Goal: Information Seeking & Learning: Learn about a topic

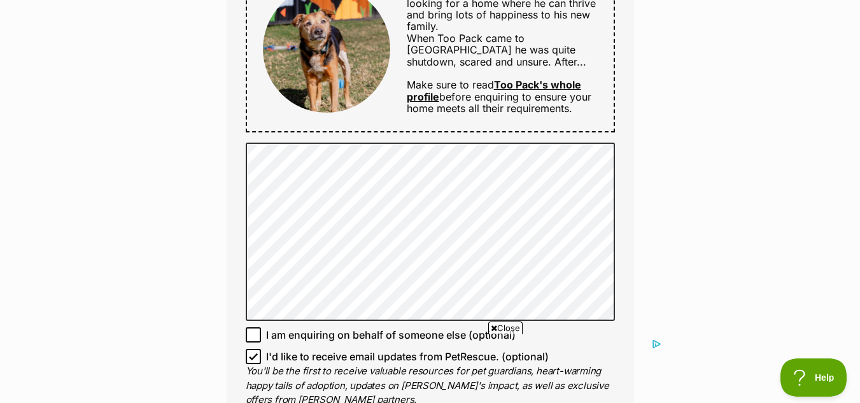
click at [629, 290] on div "Full name Lynette Shrimpton Email We require this to be able to send you commun…" at bounding box center [430, 29] width 407 height 827
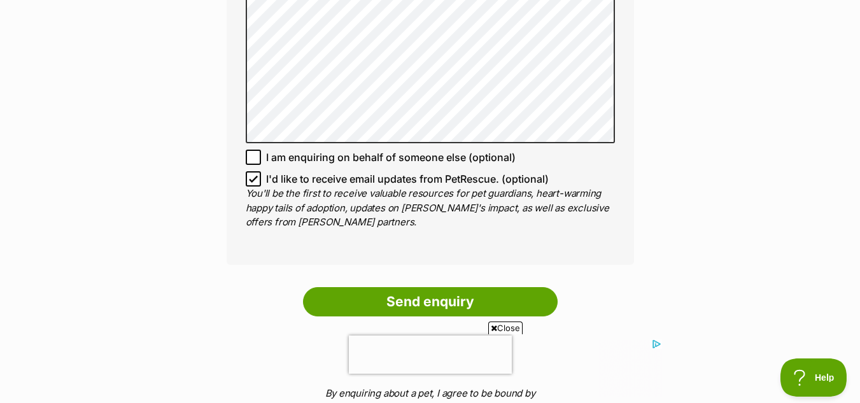
scroll to position [916, 0]
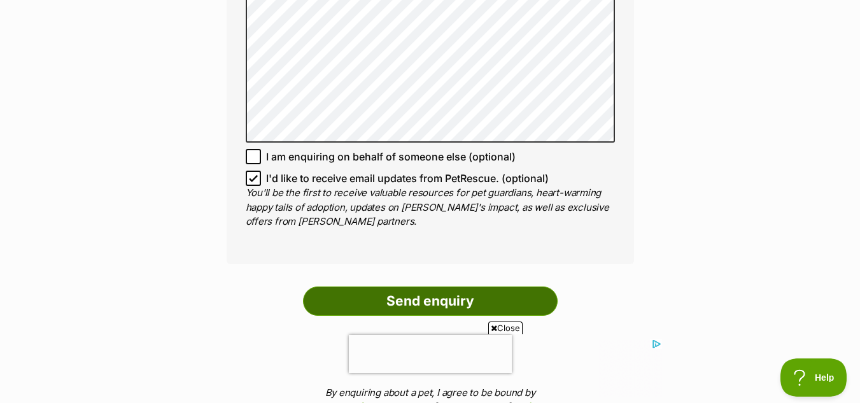
click at [498, 293] on input "Send enquiry" at bounding box center [430, 300] width 255 height 29
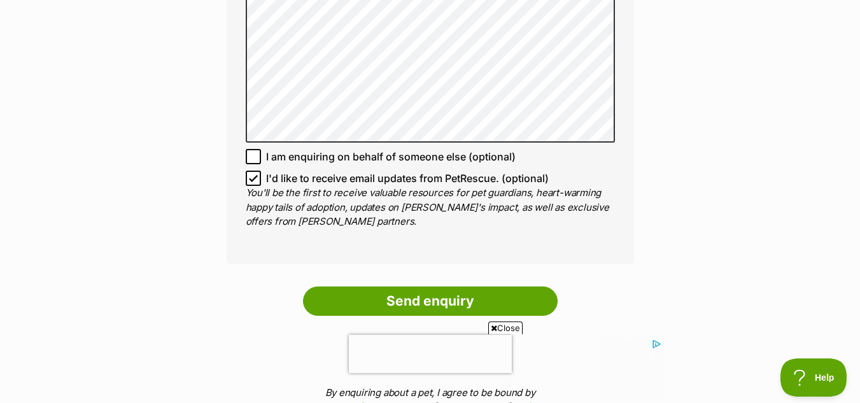
click at [498, 328] on span "Close" at bounding box center [505, 327] width 34 height 13
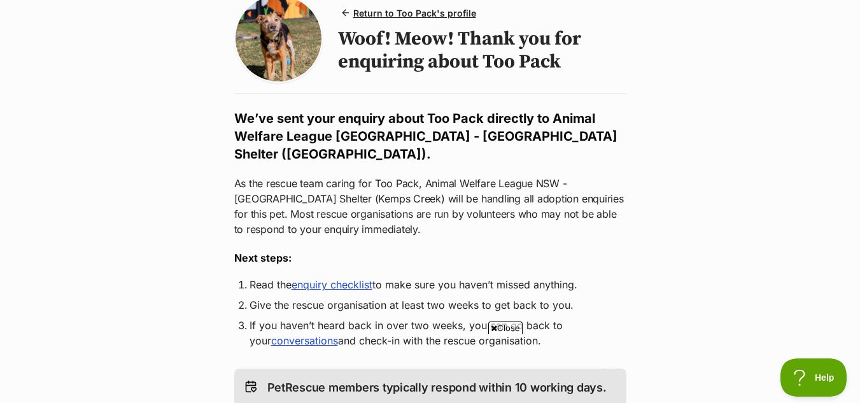
scroll to position [102, 0]
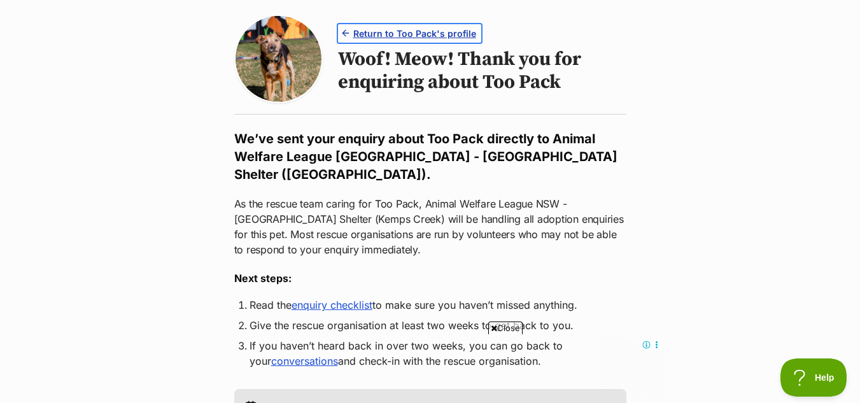
click at [431, 38] on span "Return to Too Pack's profile" at bounding box center [414, 33] width 123 height 13
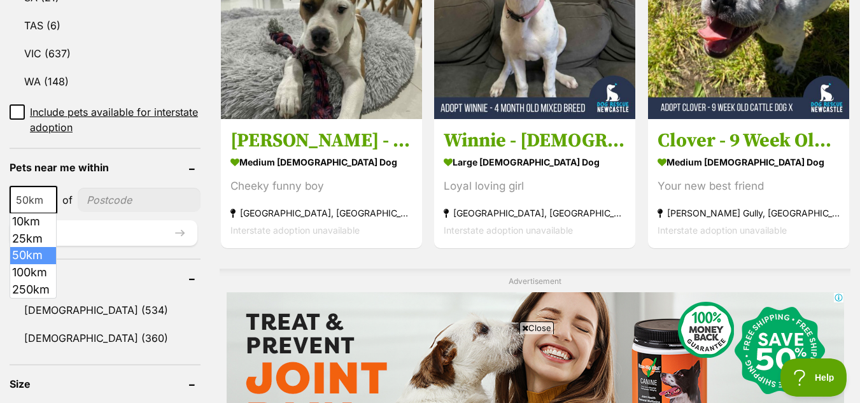
click at [48, 200] on b at bounding box center [49, 201] width 6 height 4
select select "100"
click at [115, 202] on input"] "postcode" at bounding box center [141, 200] width 118 height 24
type input"] "2265"
click at [43, 230] on button "Update" at bounding box center [104, 232] width 188 height 25
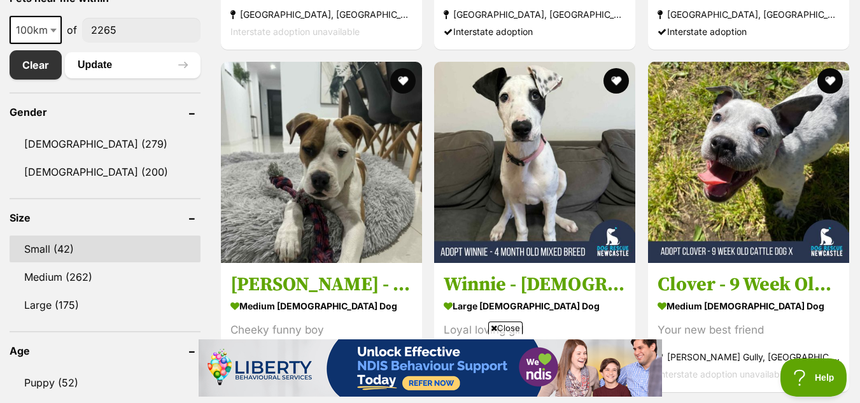
click at [39, 245] on link "Small (42)" at bounding box center [105, 248] width 191 height 27
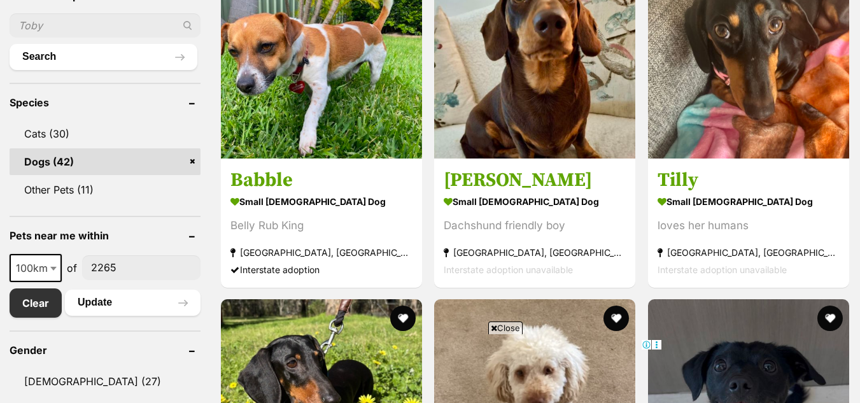
scroll to position [484, 0]
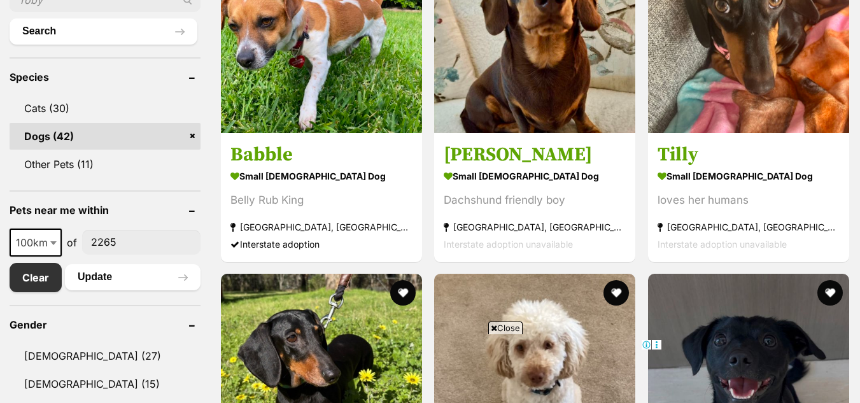
click at [497, 324] on span "Close" at bounding box center [505, 327] width 34 height 13
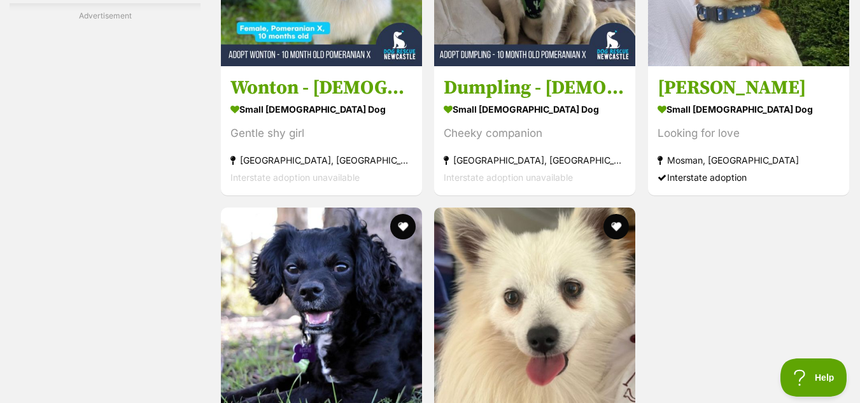
scroll to position [2571, 0]
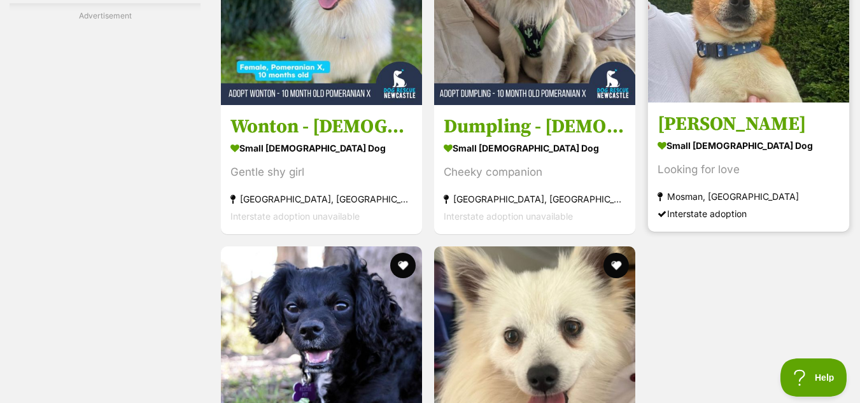
click at [704, 144] on strong "small [DEMOGRAPHIC_DATA] Dog" at bounding box center [748, 145] width 182 height 18
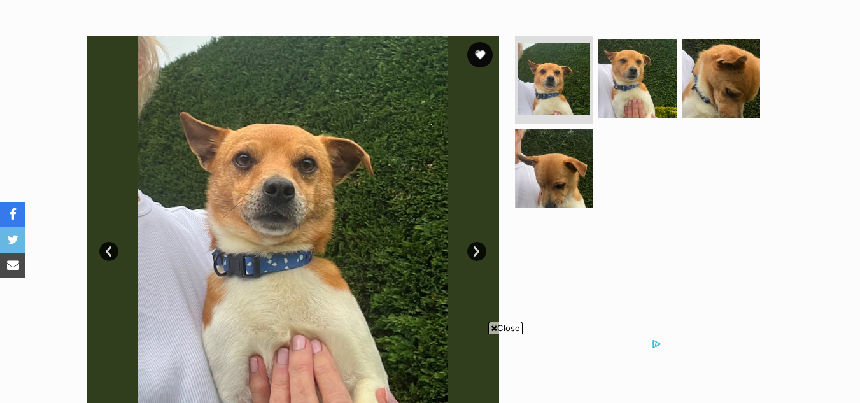
click at [477, 249] on link "Next" at bounding box center [476, 251] width 19 height 19
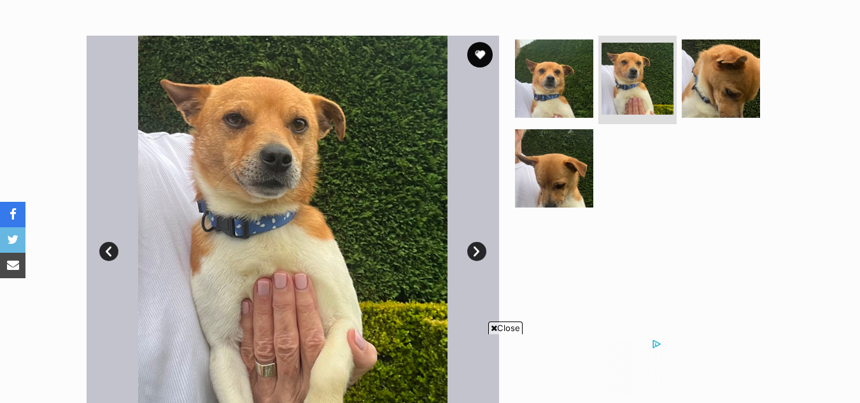
click at [477, 249] on link "Next" at bounding box center [476, 251] width 19 height 19
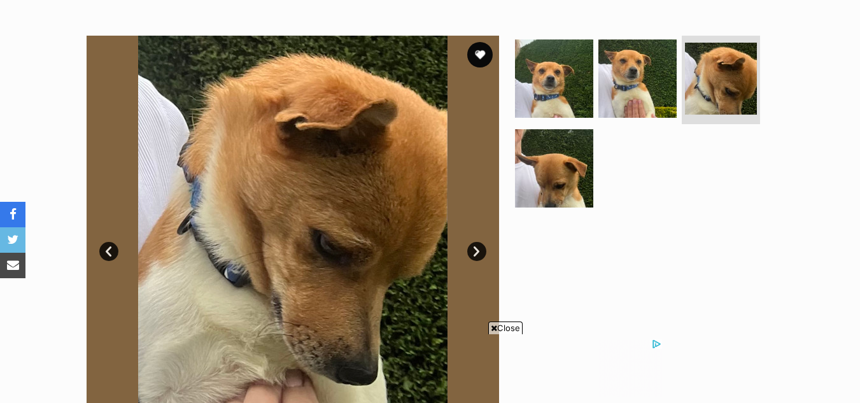
click at [477, 249] on link "Next" at bounding box center [476, 251] width 19 height 19
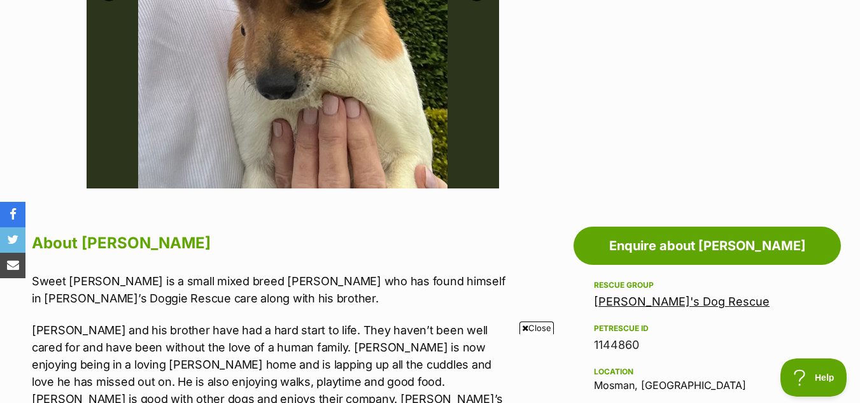
scroll to position [484, 0]
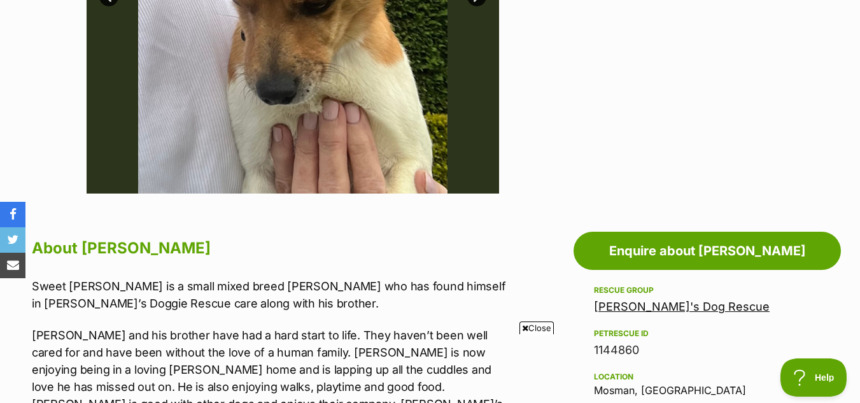
click at [537, 324] on span "Close" at bounding box center [536, 327] width 34 height 13
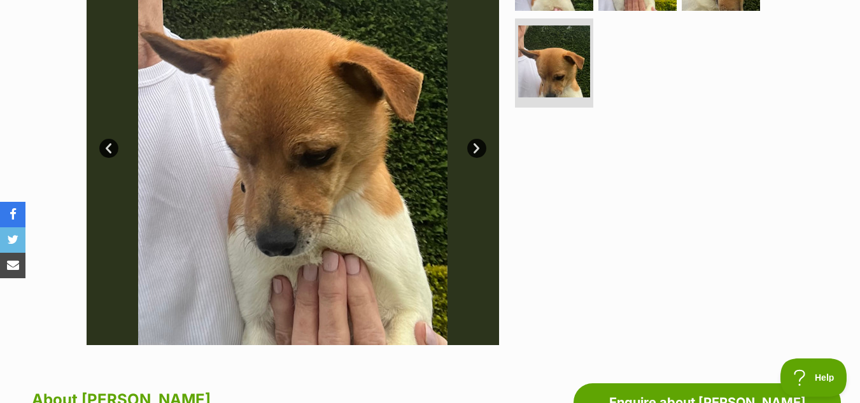
scroll to position [331, 0]
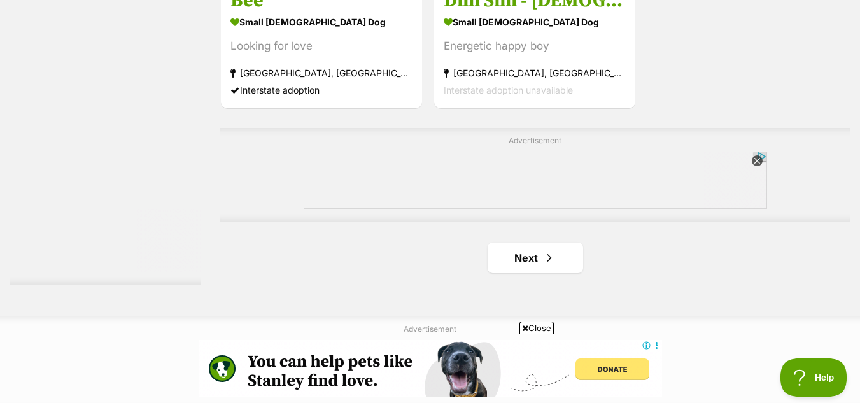
scroll to position [3041, 0]
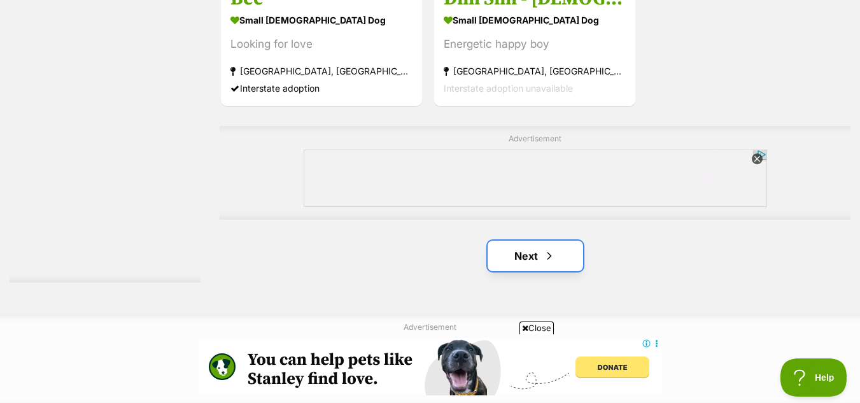
click at [522, 258] on link "Next" at bounding box center [534, 256] width 95 height 31
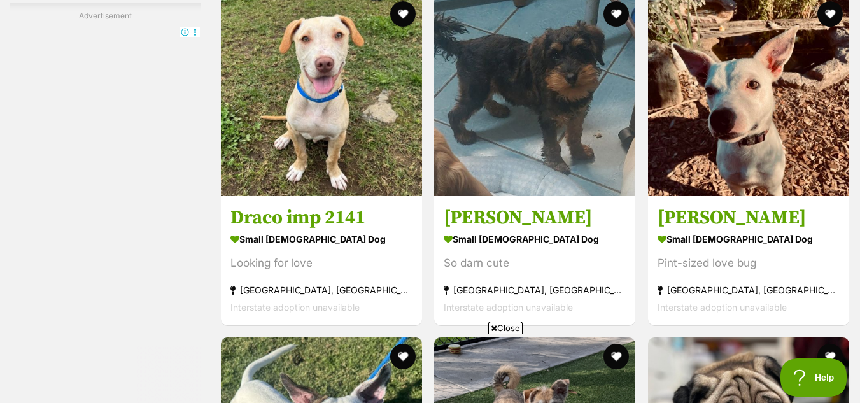
scroll to position [2138, 0]
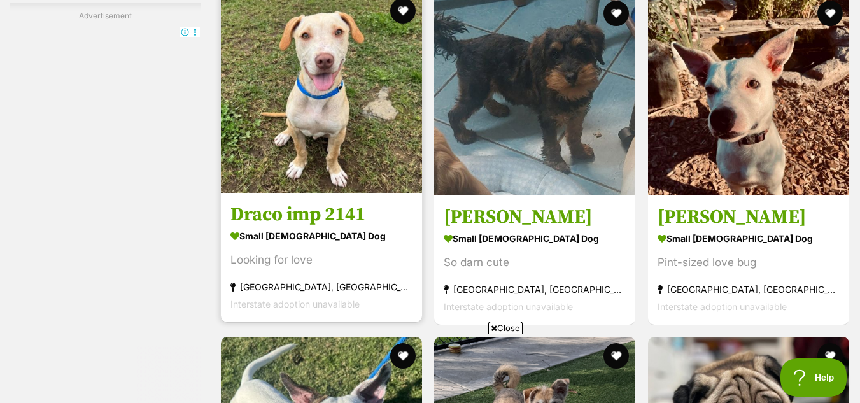
click at [349, 257] on div "Looking for love" at bounding box center [321, 259] width 182 height 17
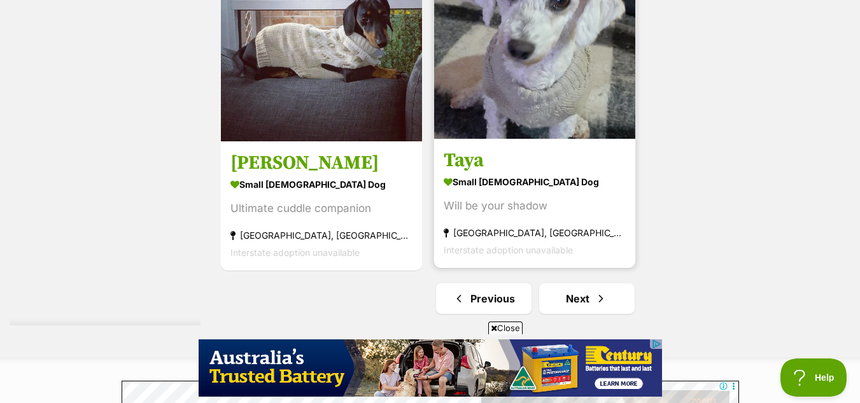
click at [520, 186] on strong "small [DEMOGRAPHIC_DATA] Dog" at bounding box center [535, 181] width 182 height 18
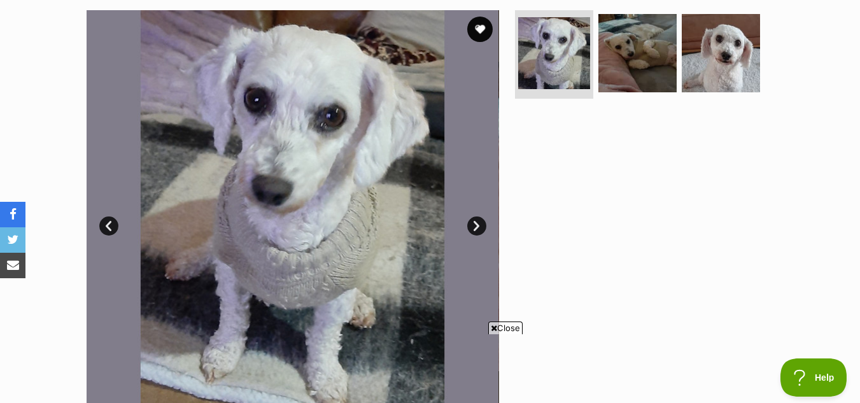
click at [478, 227] on link "Next" at bounding box center [476, 225] width 19 height 19
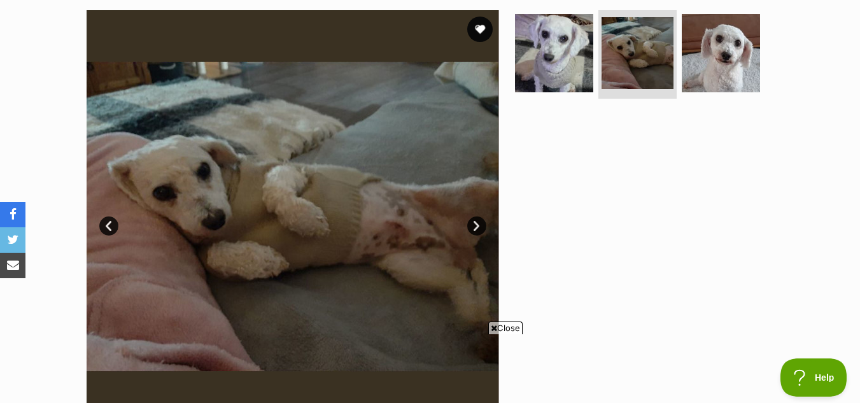
click at [478, 227] on link "Next" at bounding box center [476, 225] width 19 height 19
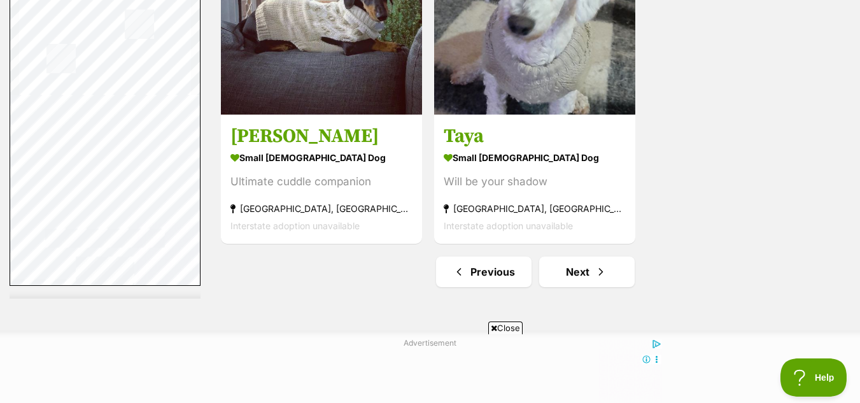
scroll to position [3128, 0]
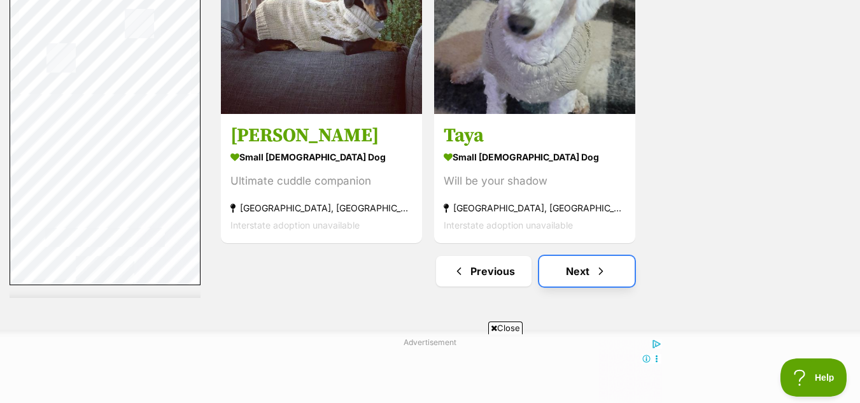
click at [572, 265] on link "Next" at bounding box center [586, 271] width 95 height 31
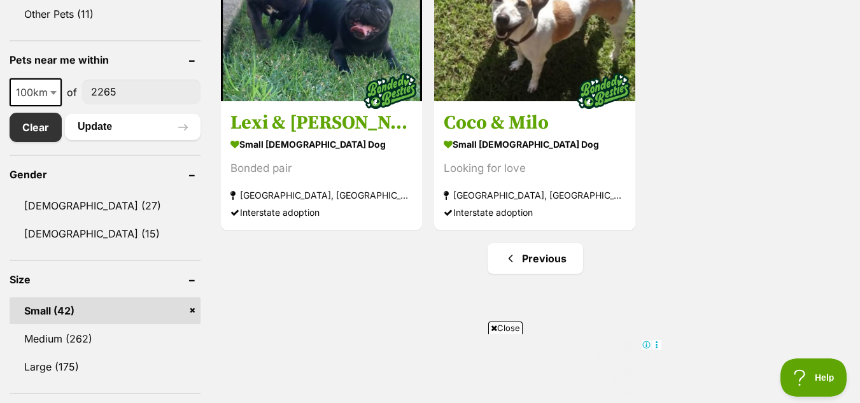
scroll to position [636, 0]
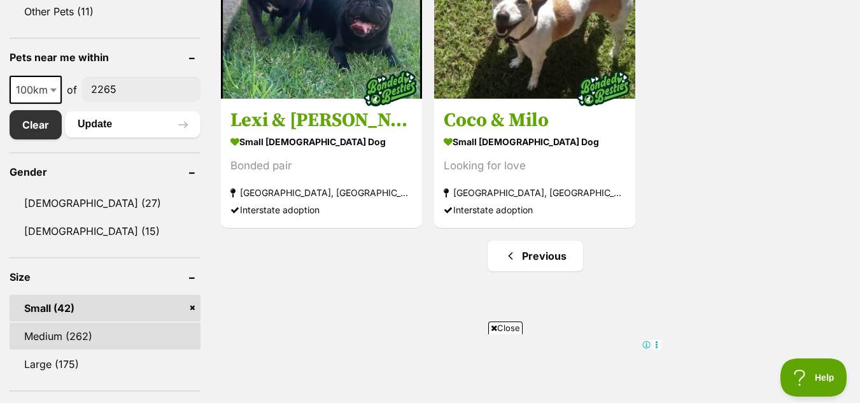
click at [50, 334] on link "Medium (262)" at bounding box center [105, 336] width 191 height 27
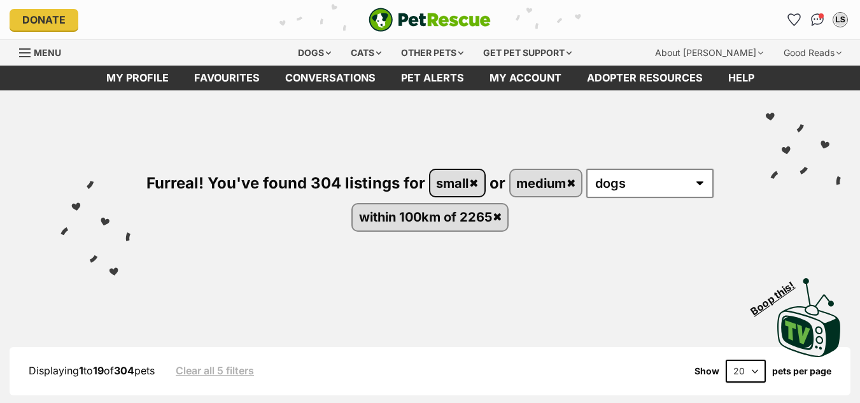
click at [472, 181] on link "small" at bounding box center [457, 183] width 54 height 26
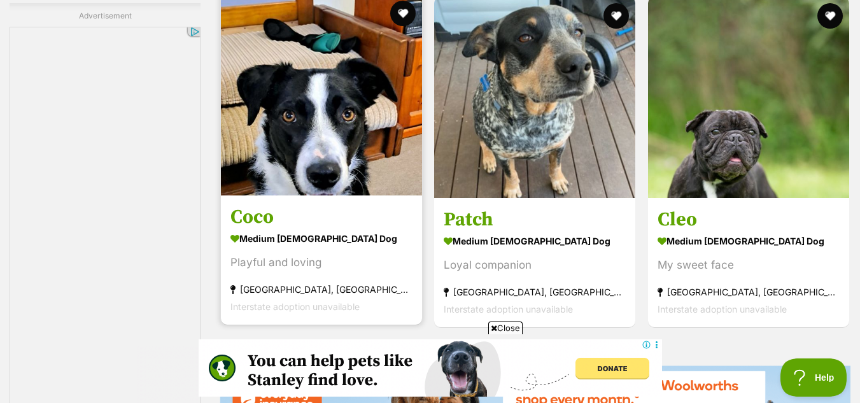
click at [304, 233] on link "Coco medium female Dog Playful and loving Randwick, NSW Interstate adoption una…" at bounding box center [321, 259] width 201 height 129
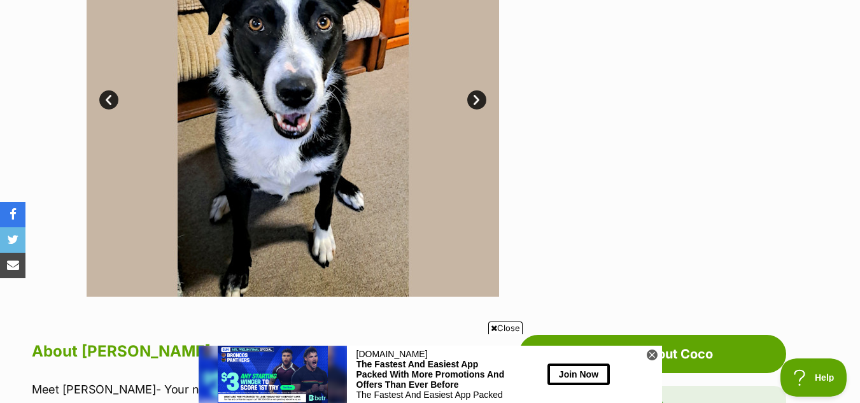
scroll to position [356, 0]
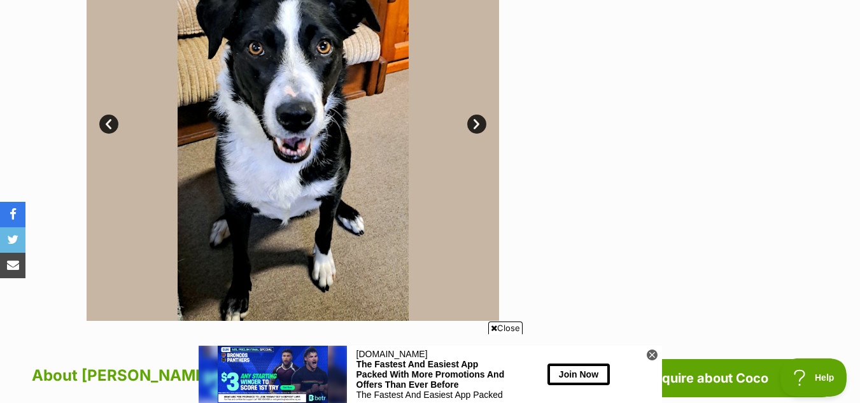
click at [473, 124] on link "Next" at bounding box center [476, 124] width 19 height 19
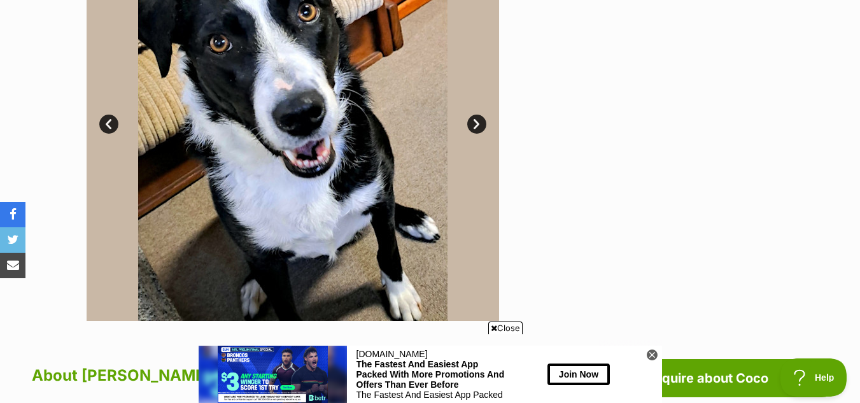
click at [555, 158] on div at bounding box center [642, 114] width 261 height 412
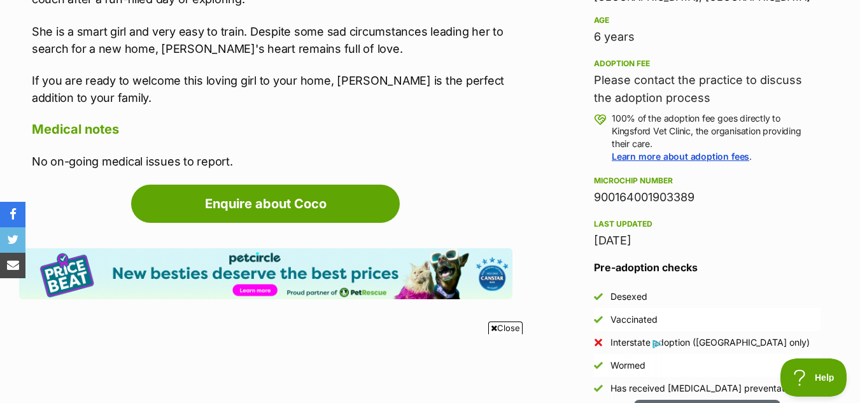
scroll to position [993, 0]
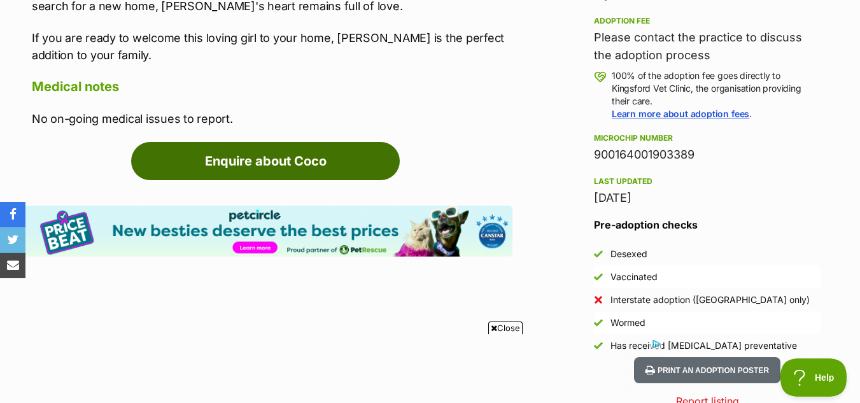
click at [351, 163] on link "Enquire about Coco" at bounding box center [265, 161] width 269 height 38
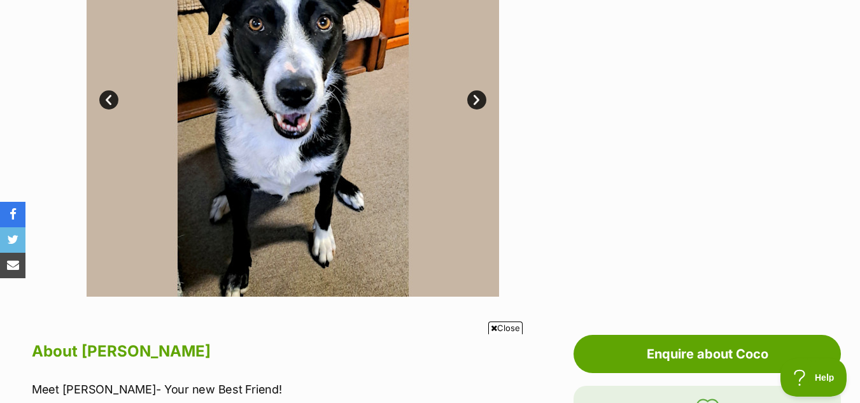
scroll to position [380, 0]
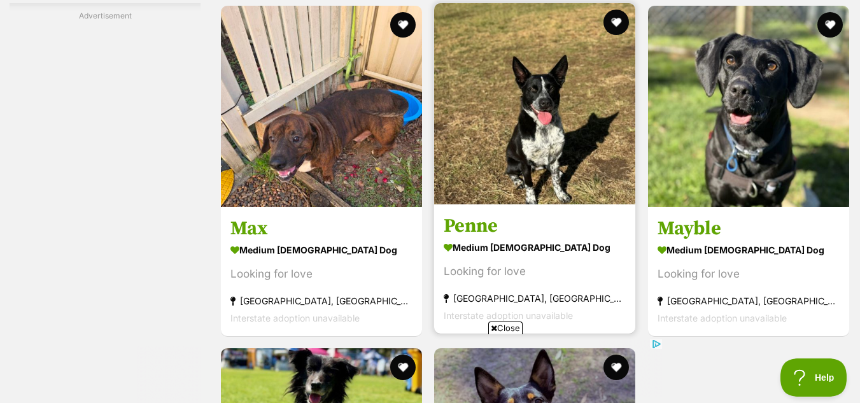
click at [494, 237] on h3 "Penne" at bounding box center [535, 225] width 182 height 24
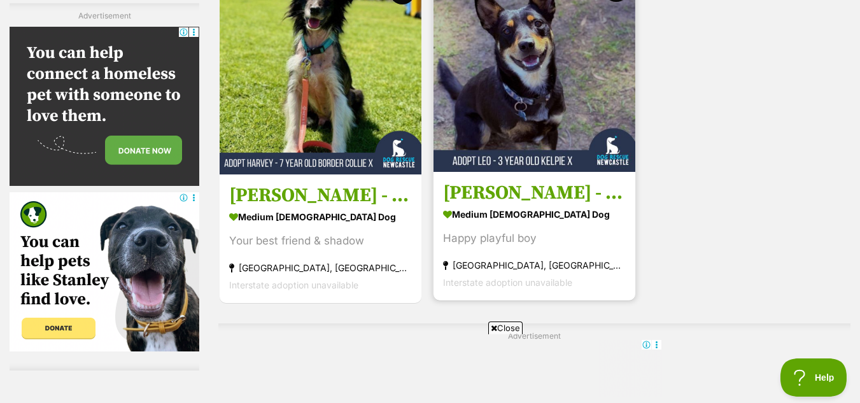
click at [515, 148] on img at bounding box center [534, 71] width 202 height 202
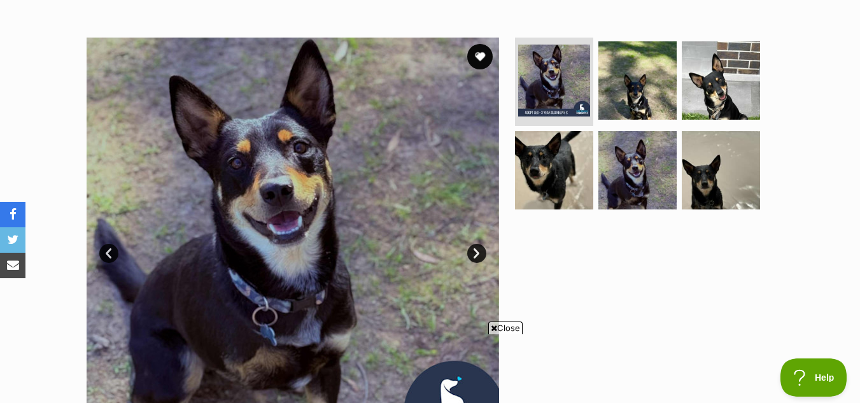
scroll to position [305, 0]
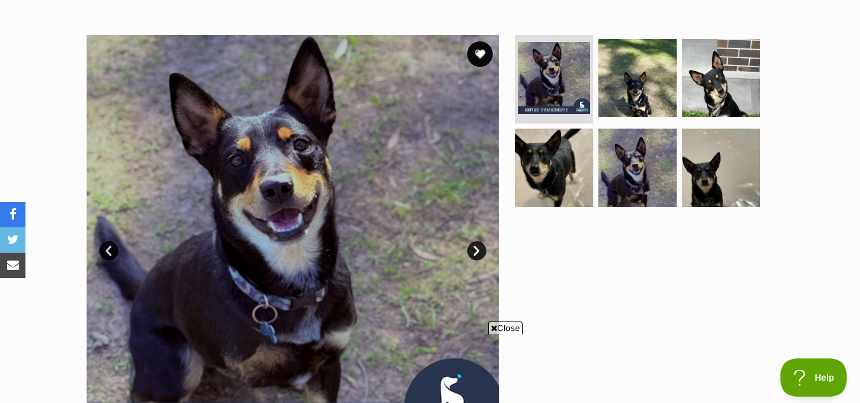
click at [479, 241] on link "Next" at bounding box center [476, 250] width 19 height 19
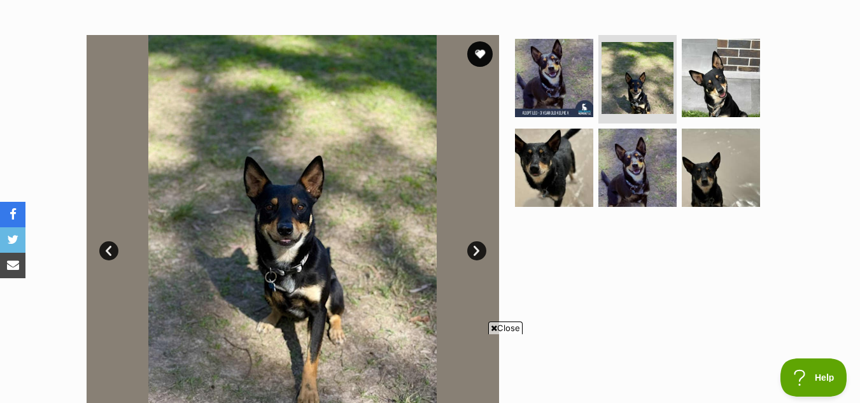
click at [479, 241] on link "Next" at bounding box center [476, 250] width 19 height 19
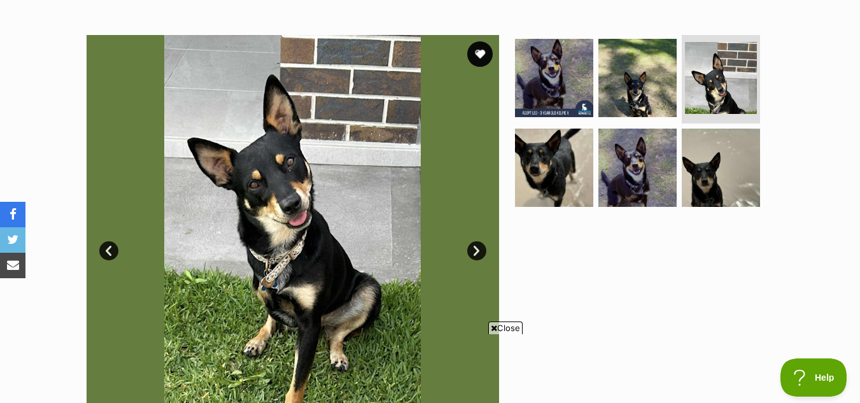
click at [479, 241] on link "Next" at bounding box center [476, 250] width 19 height 19
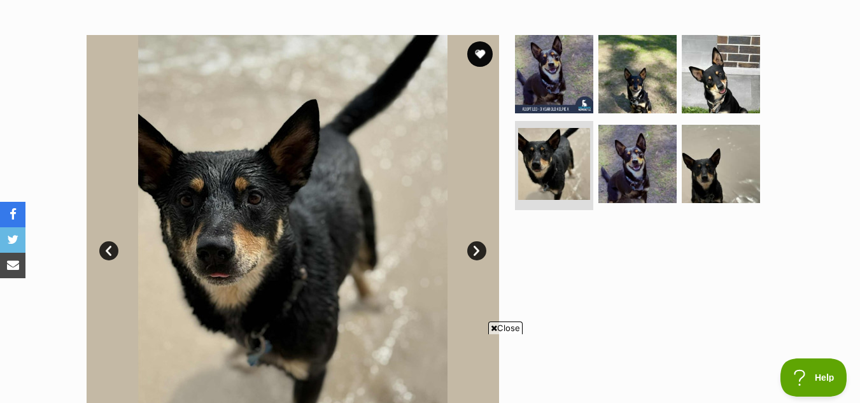
click at [479, 241] on link "Next" at bounding box center [476, 250] width 19 height 19
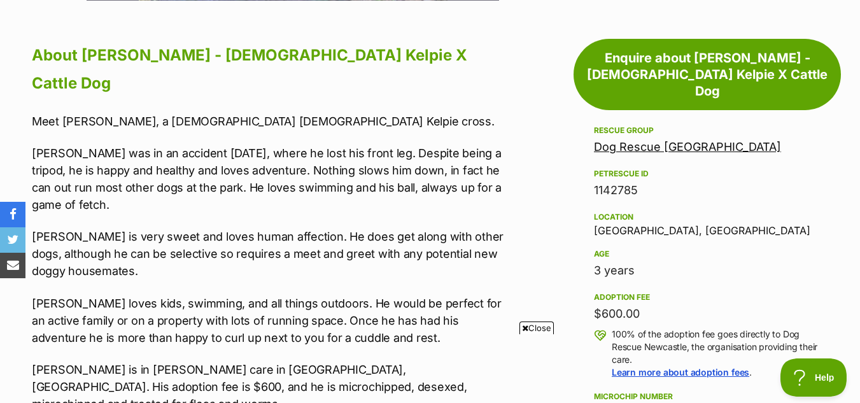
scroll to position [764, 0]
